Goal: Task Accomplishment & Management: Manage account settings

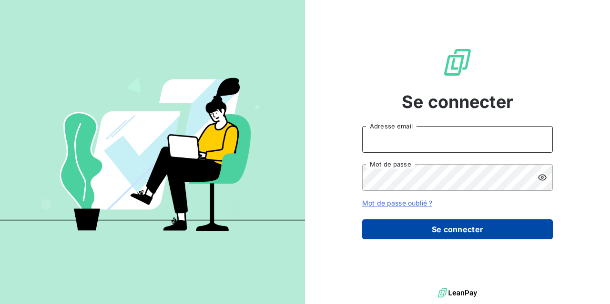
type input "[EMAIL_ADDRESS][DOMAIN_NAME]"
click at [436, 224] on button "Se connecter" at bounding box center [457, 230] width 191 height 20
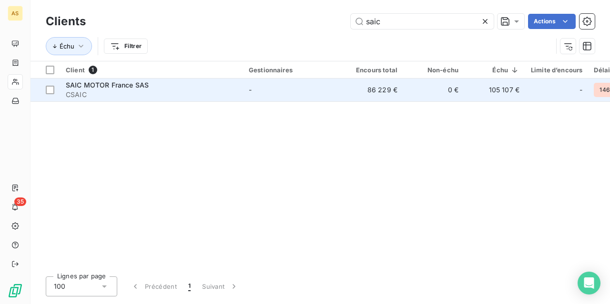
type input "saic"
click at [149, 87] on div "SAIC MOTOR France SAS" at bounding box center [151, 86] width 171 height 10
